Goal: Task Accomplishment & Management: Use online tool/utility

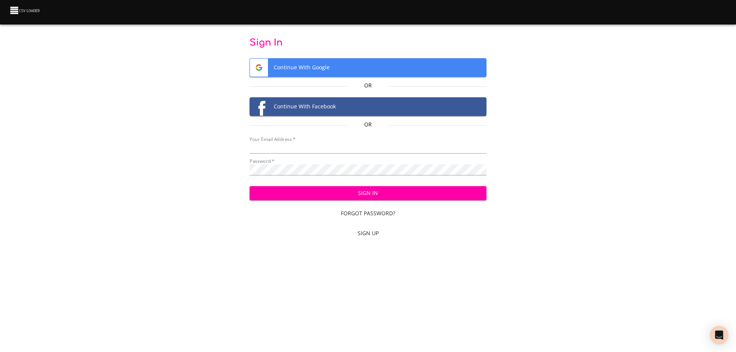
type input "[EMAIL_ADDRESS][DOMAIN_NAME]"
click at [367, 194] on span "Sign In" at bounding box center [368, 194] width 225 height 10
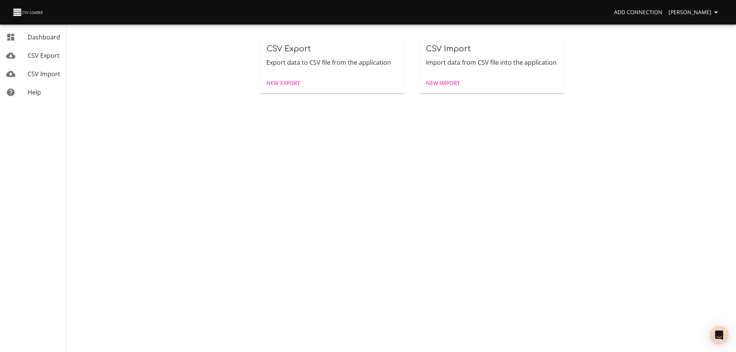
click at [446, 81] on span "New Import" at bounding box center [443, 84] width 34 height 10
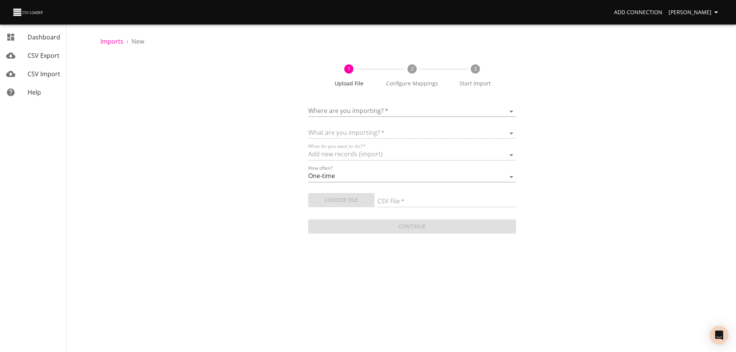
click at [426, 107] on body "Add Connection [PERSON_NAME] Dashboard CSV Export CSV Import Help Imports › New…" at bounding box center [368, 176] width 736 height 352
click at [384, 111] on div "HubSpot" at bounding box center [423, 112] width 174 height 18
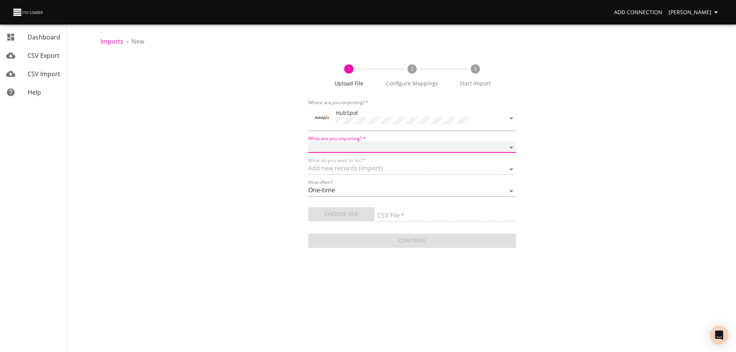
click at [372, 142] on select "Calls Companies Contacts Deals Emails Line items Meetings Notes Products Tasks …" at bounding box center [412, 147] width 208 height 11
select select "deals"
click at [308, 142] on select "Calls Companies Contacts Deals Emails Line items Meetings Notes Products Tasks …" at bounding box center [412, 147] width 208 height 11
click at [339, 213] on span "Choose File" at bounding box center [341, 215] width 54 height 10
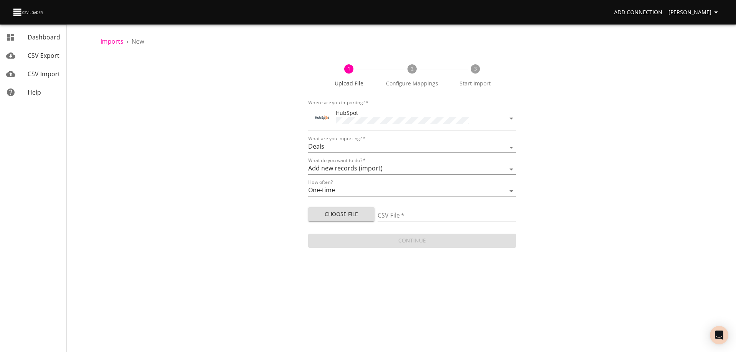
type input "Doctor Daily Sales 10132025.csv"
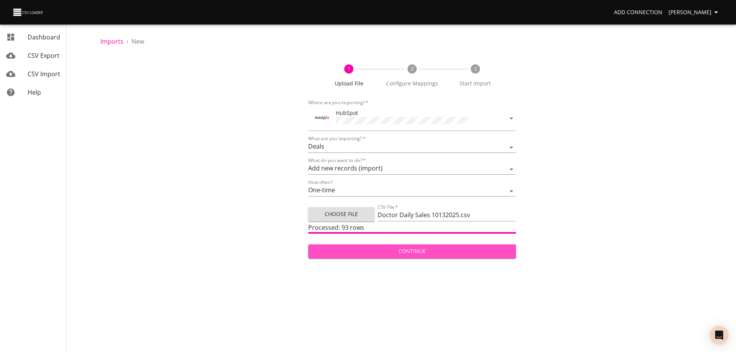
click at [407, 248] on span "Continue" at bounding box center [412, 252] width 196 height 10
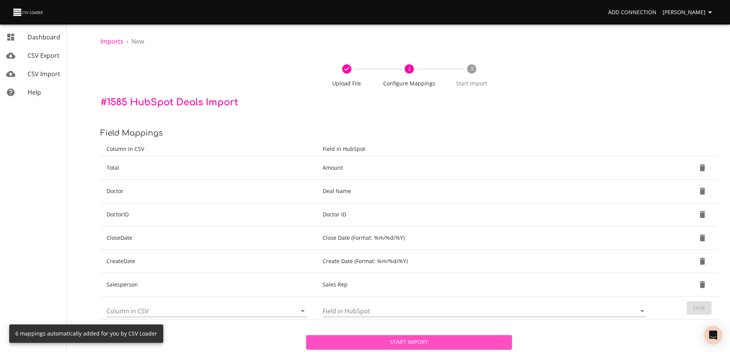
click at [405, 340] on span "Start Import" at bounding box center [410, 343] width 194 height 10
